Goal: Task Accomplishment & Management: Manage account settings

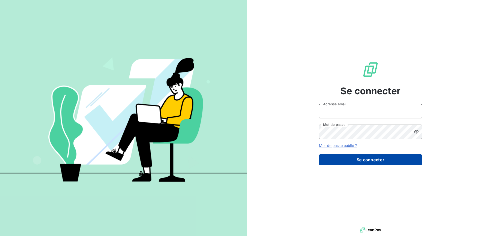
type input "[PERSON_NAME][EMAIL_ADDRESS][DOMAIN_NAME]"
click at [383, 162] on button "Se connecter" at bounding box center [370, 160] width 103 height 11
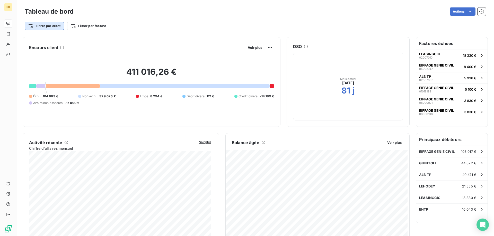
click at [51, 27] on html "FB Tableau de bord Actions Filtrer par client Filtrer par facture Encours clien…" at bounding box center [247, 118] width 494 height 236
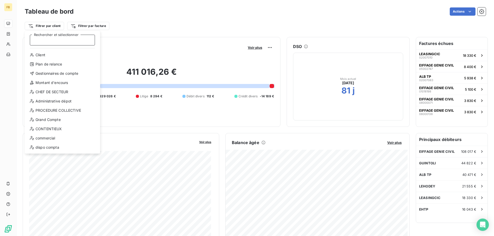
click at [69, 39] on input "Rechercher et sélectionner" at bounding box center [62, 40] width 65 height 11
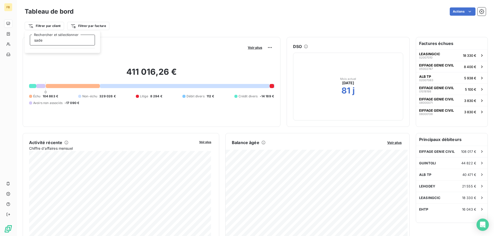
click at [69, 39] on input "sade" at bounding box center [62, 40] width 65 height 11
type input "s"
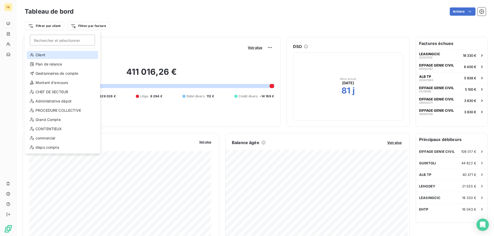
click at [47, 57] on div "Client" at bounding box center [62, 55] width 71 height 8
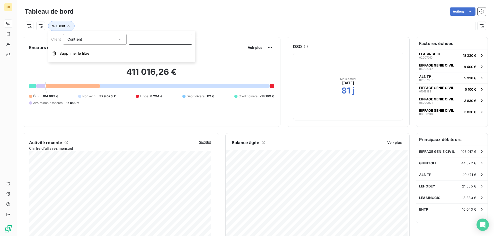
click at [141, 37] on input at bounding box center [161, 39] width 64 height 11
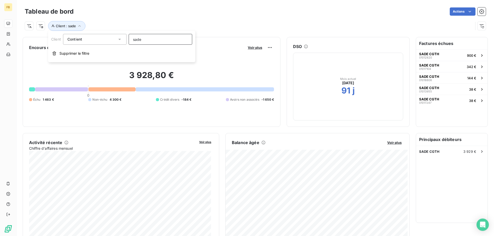
type input "sade"
